Goal: Information Seeking & Learning: Check status

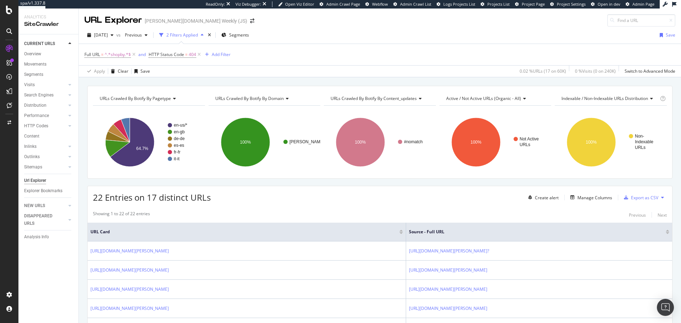
click at [41, 176] on div "Url Explorer" at bounding box center [51, 180] width 54 height 10
click at [38, 180] on div "Url Explorer" at bounding box center [35, 180] width 22 height 7
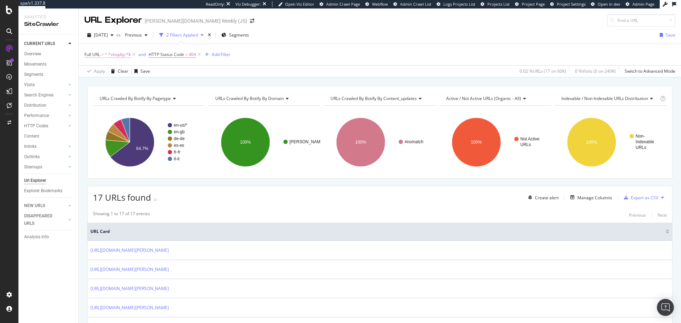
click at [130, 52] on span "^.*shopby.*$" at bounding box center [118, 55] width 26 height 10
click at [200, 54] on icon at bounding box center [199, 54] width 6 height 7
click at [133, 53] on icon at bounding box center [134, 54] width 6 height 7
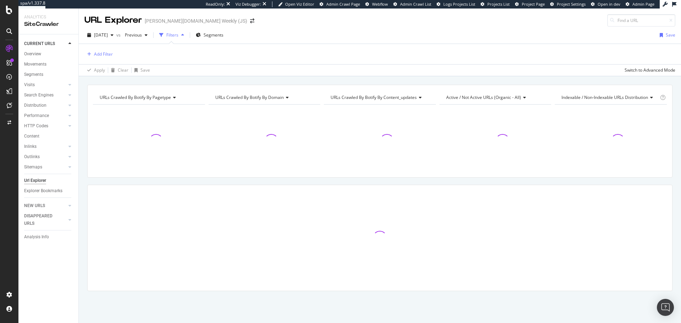
click at [166, 22] on div "[PERSON_NAME][DOMAIN_NAME] Weekly (JS)" at bounding box center [196, 20] width 102 height 7
